Goal: Obtain resource: Obtain resource

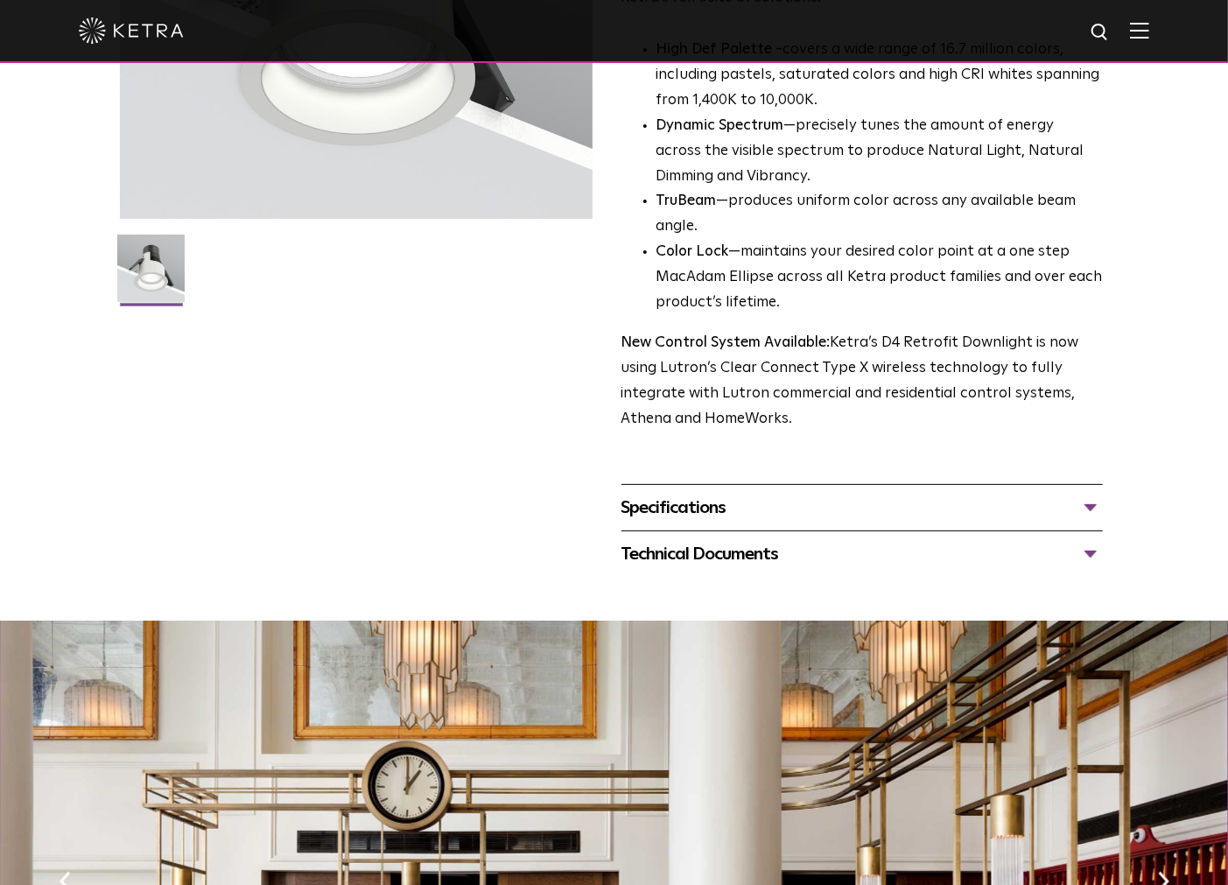
scroll to position [389, 0]
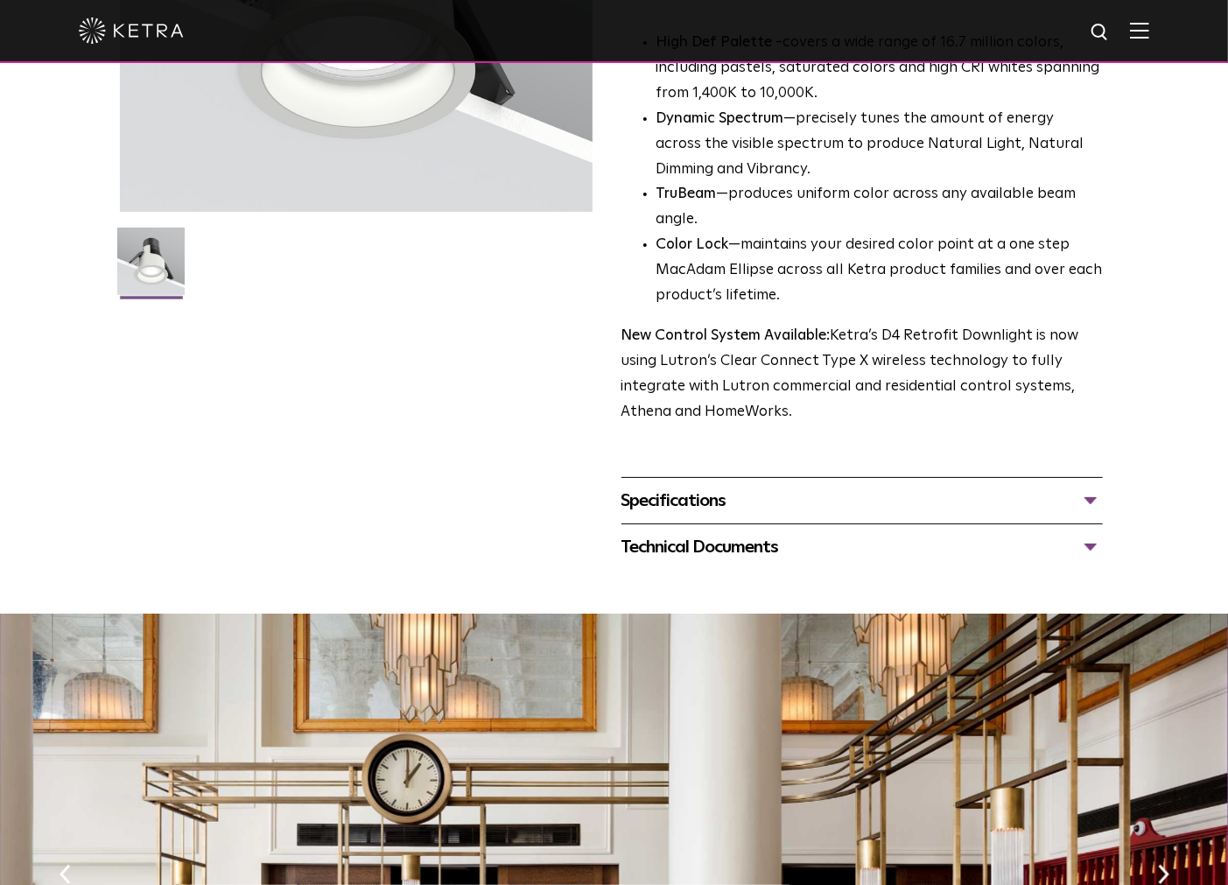
click at [711, 515] on div "Specifications" at bounding box center [863, 501] width 482 height 28
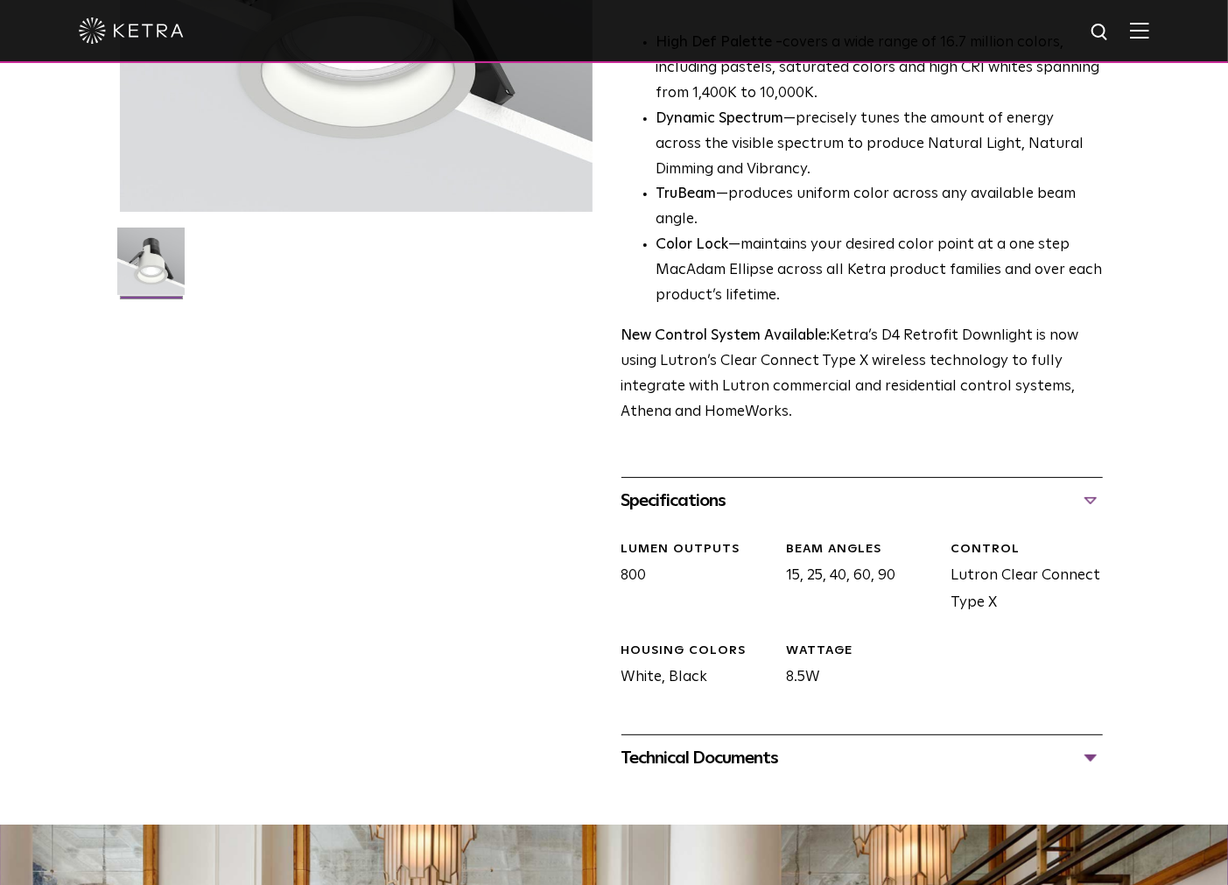
click at [733, 772] on div "Technical Documents" at bounding box center [863, 758] width 482 height 28
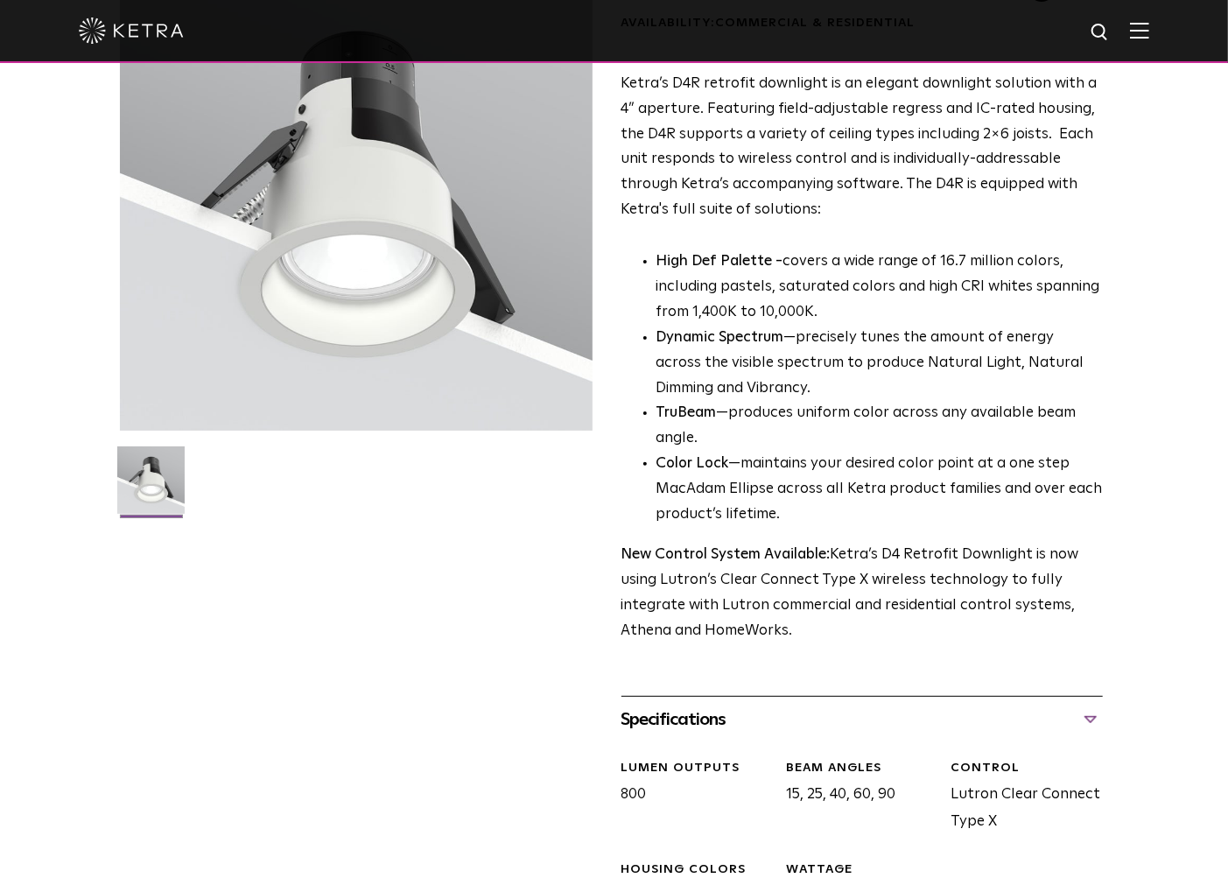
scroll to position [0, 0]
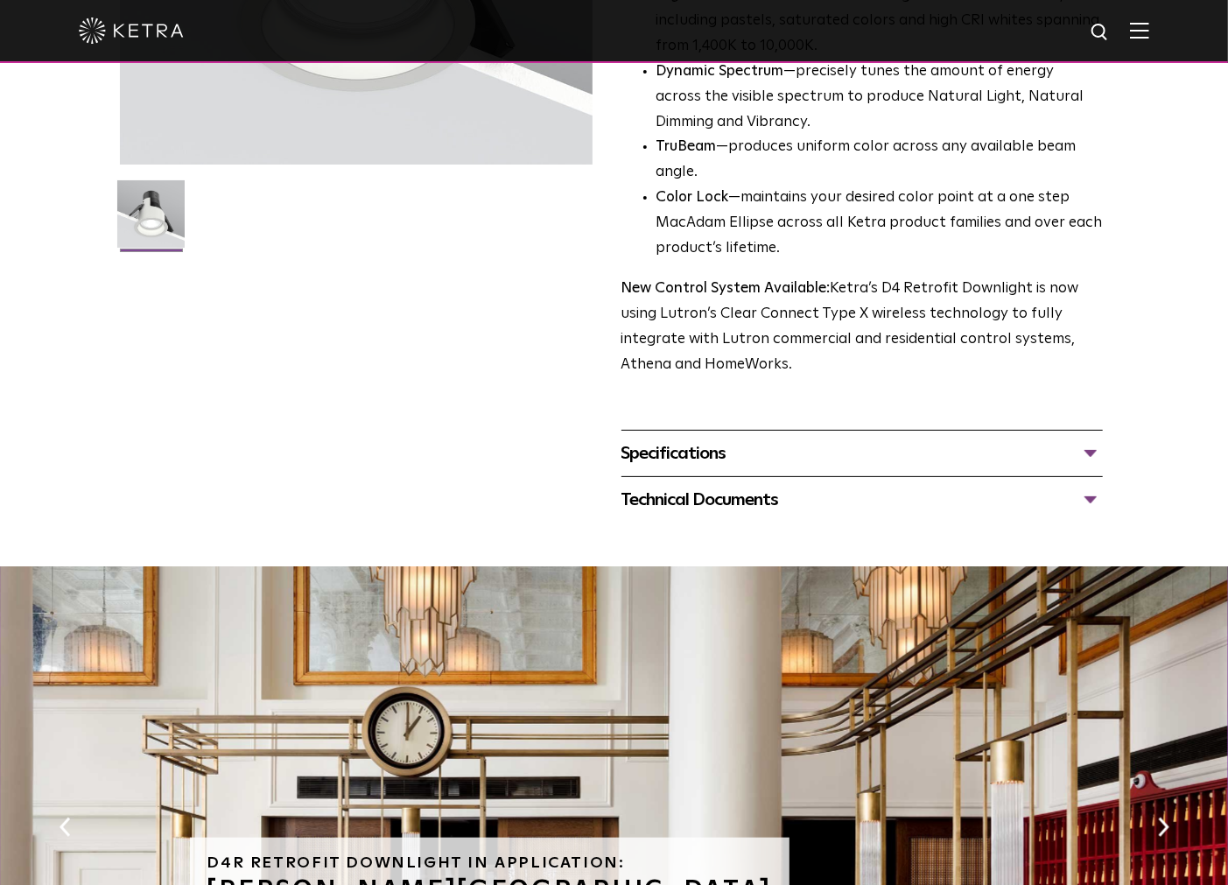
scroll to position [778, 0]
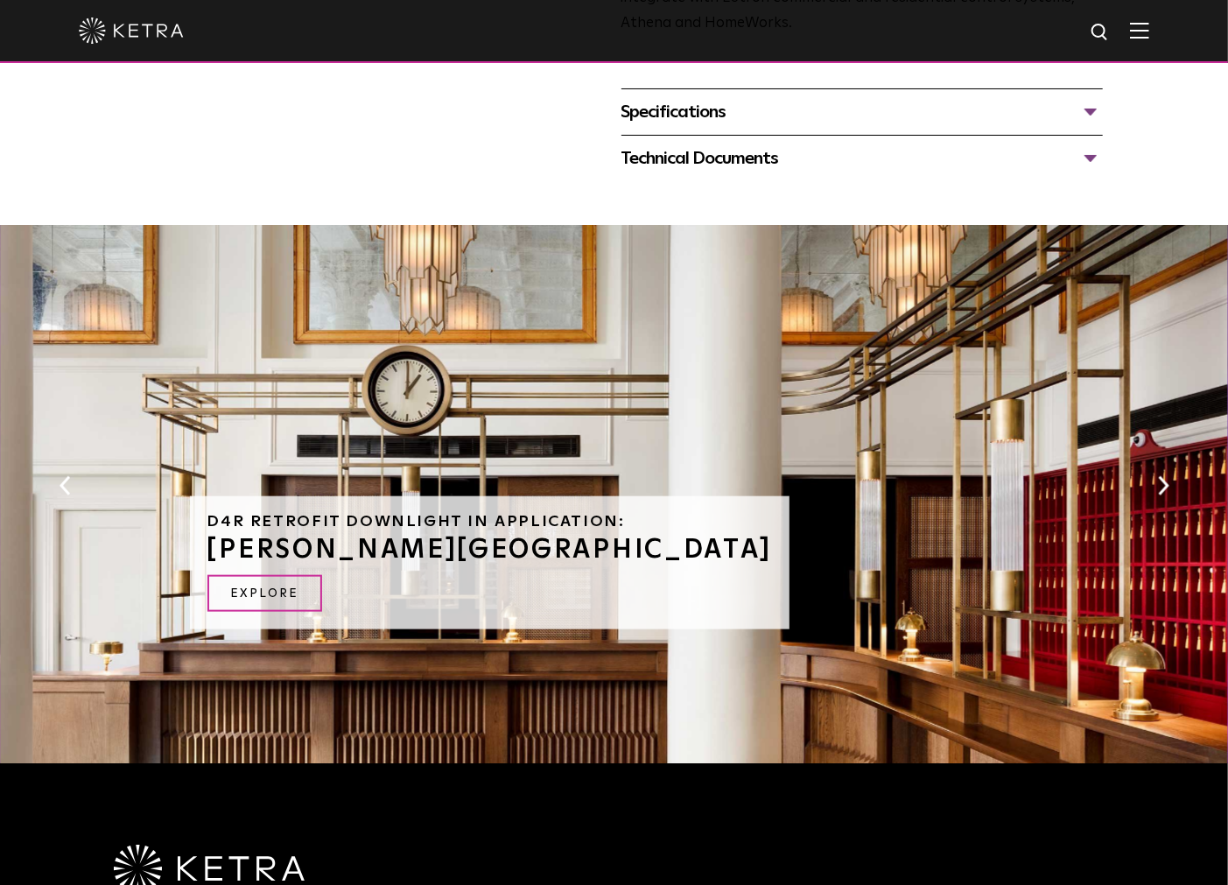
click at [678, 181] on div "Technical Documents D4R Specification Sheet D4R Installation Guide D4R Retrofit…" at bounding box center [863, 158] width 482 height 46
click at [678, 172] on div "Technical Documents" at bounding box center [863, 158] width 482 height 28
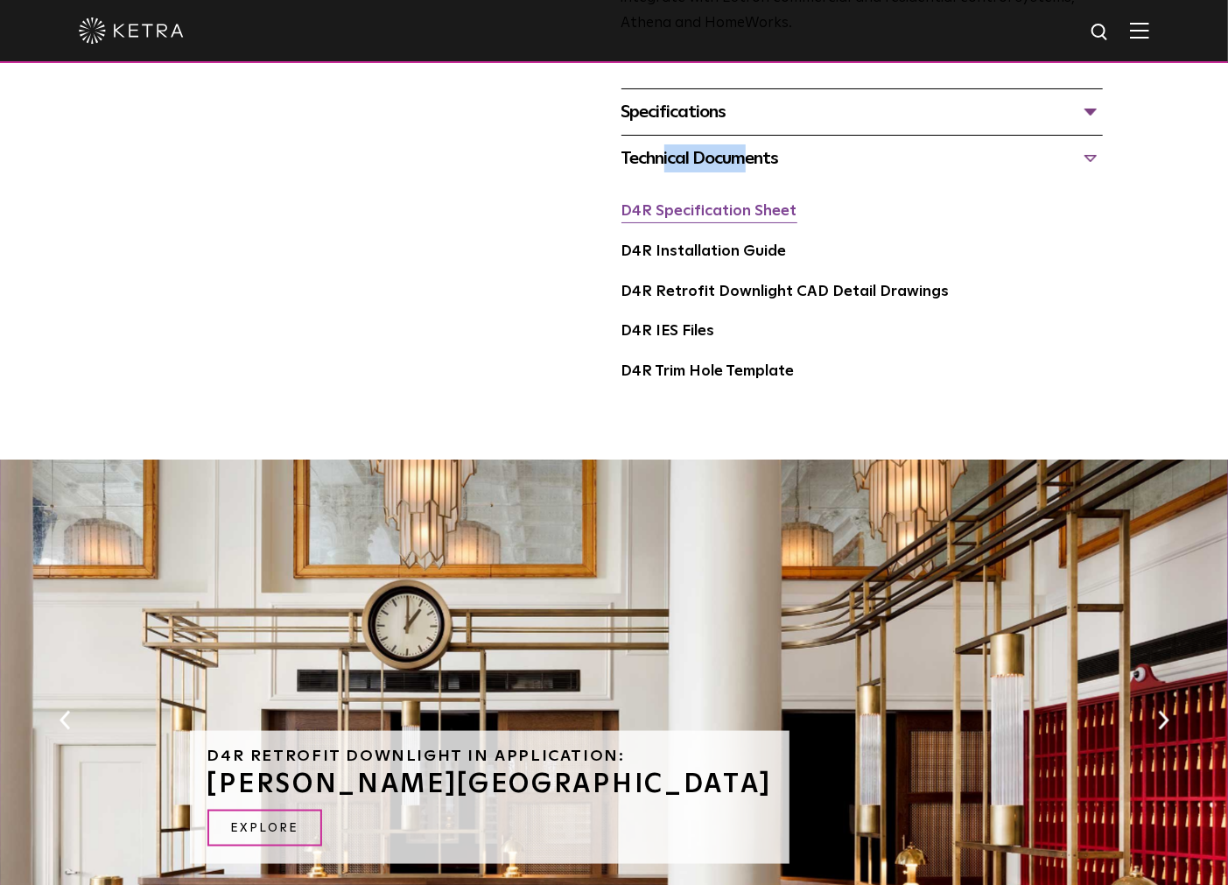
click at [695, 219] on link "D4R Specification Sheet" at bounding box center [710, 211] width 176 height 15
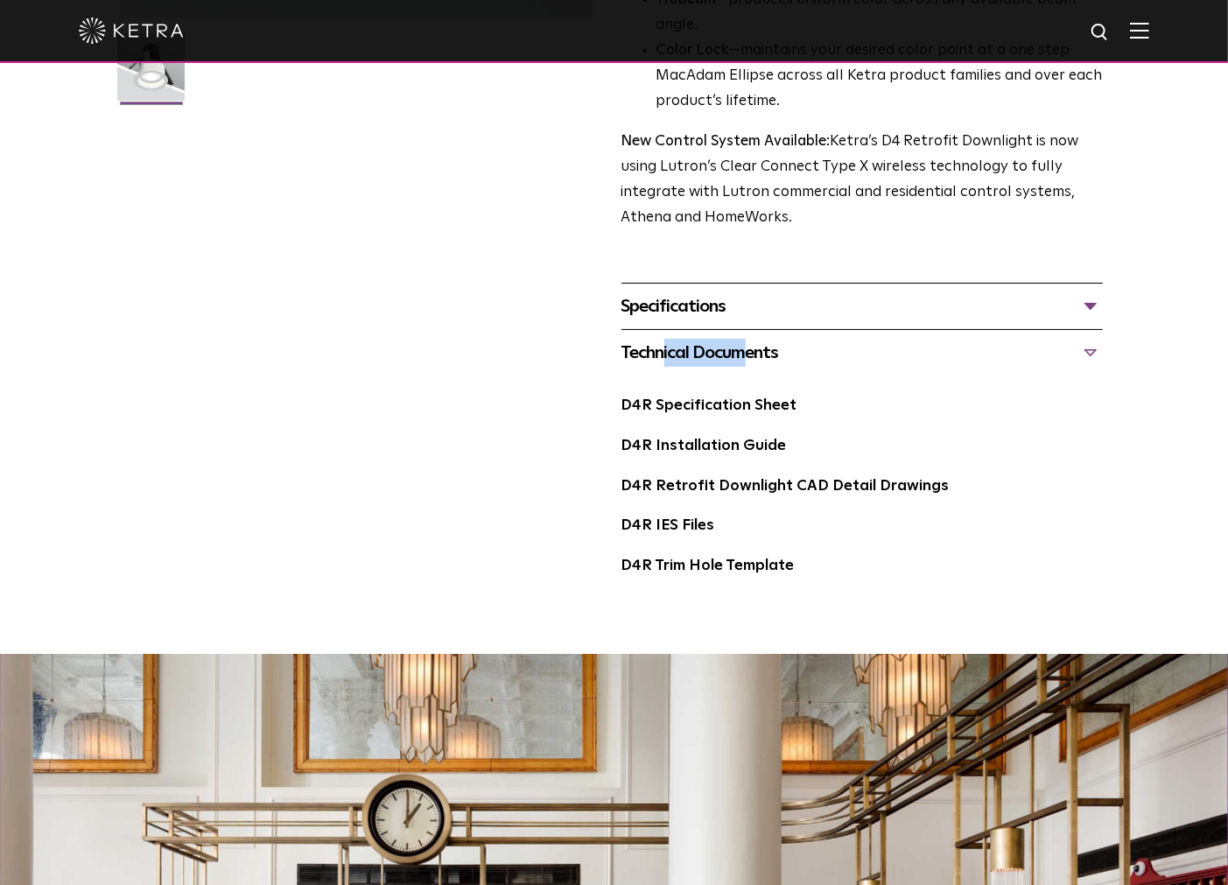
scroll to position [0, 0]
